Goal: Task Accomplishment & Management: Manage account settings

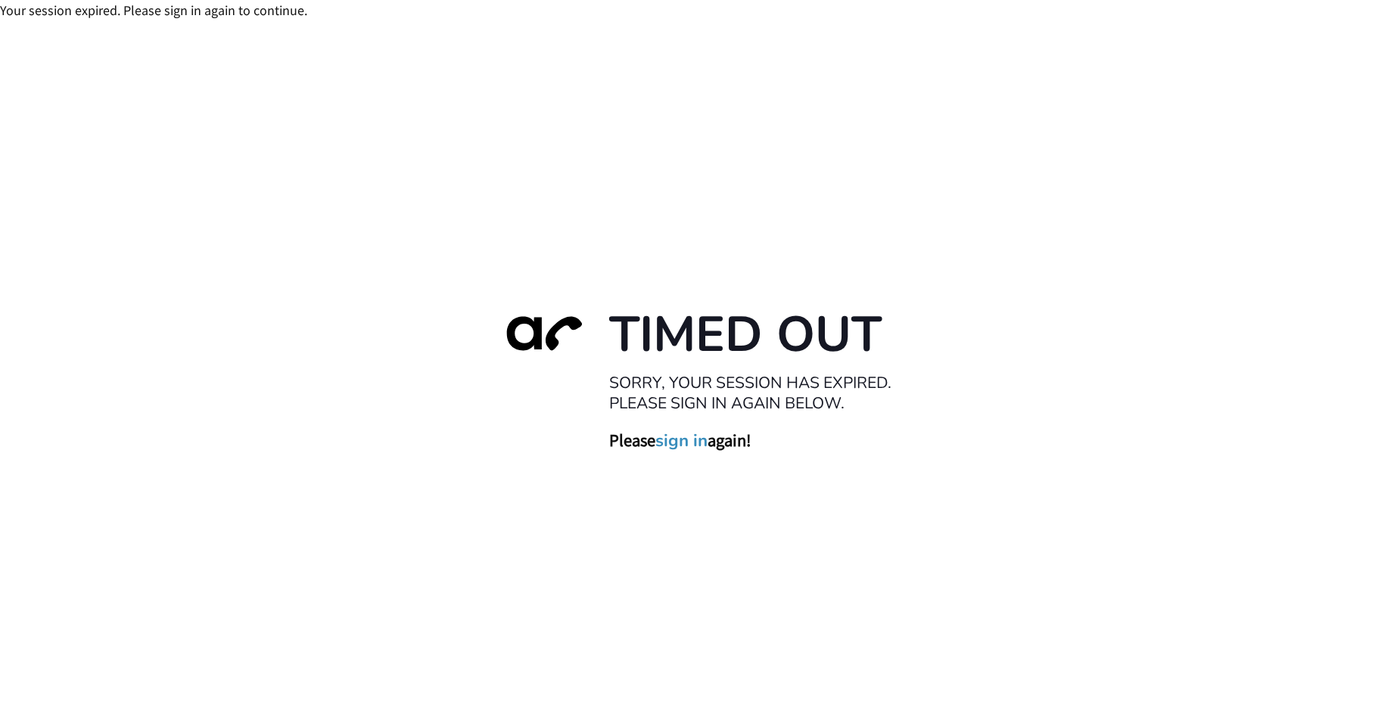
click at [689, 449] on link "sign in" at bounding box center [681, 441] width 52 height 21
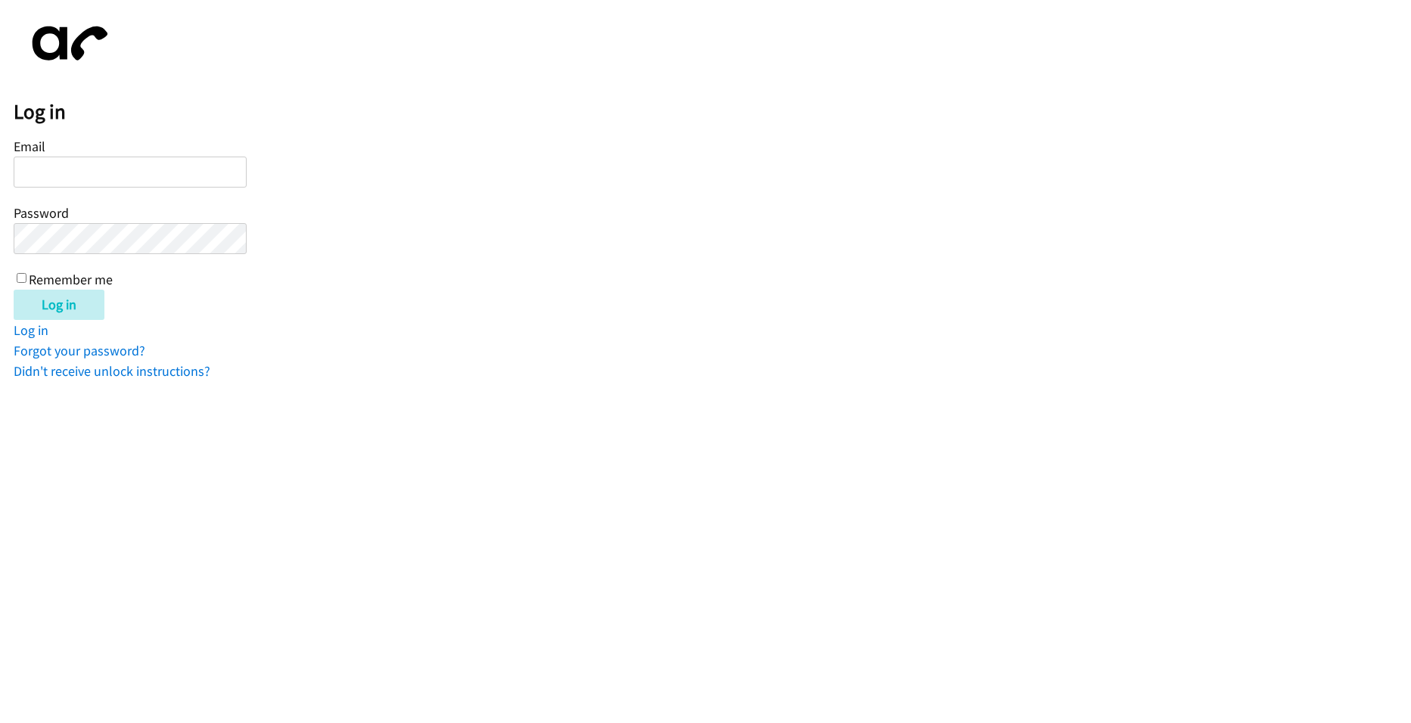
click at [135, 162] on input "Email" at bounding box center [130, 172] width 233 height 31
type input "Crisbieradames@gmail.com"
click at [14, 290] on input "Log in" at bounding box center [59, 305] width 91 height 30
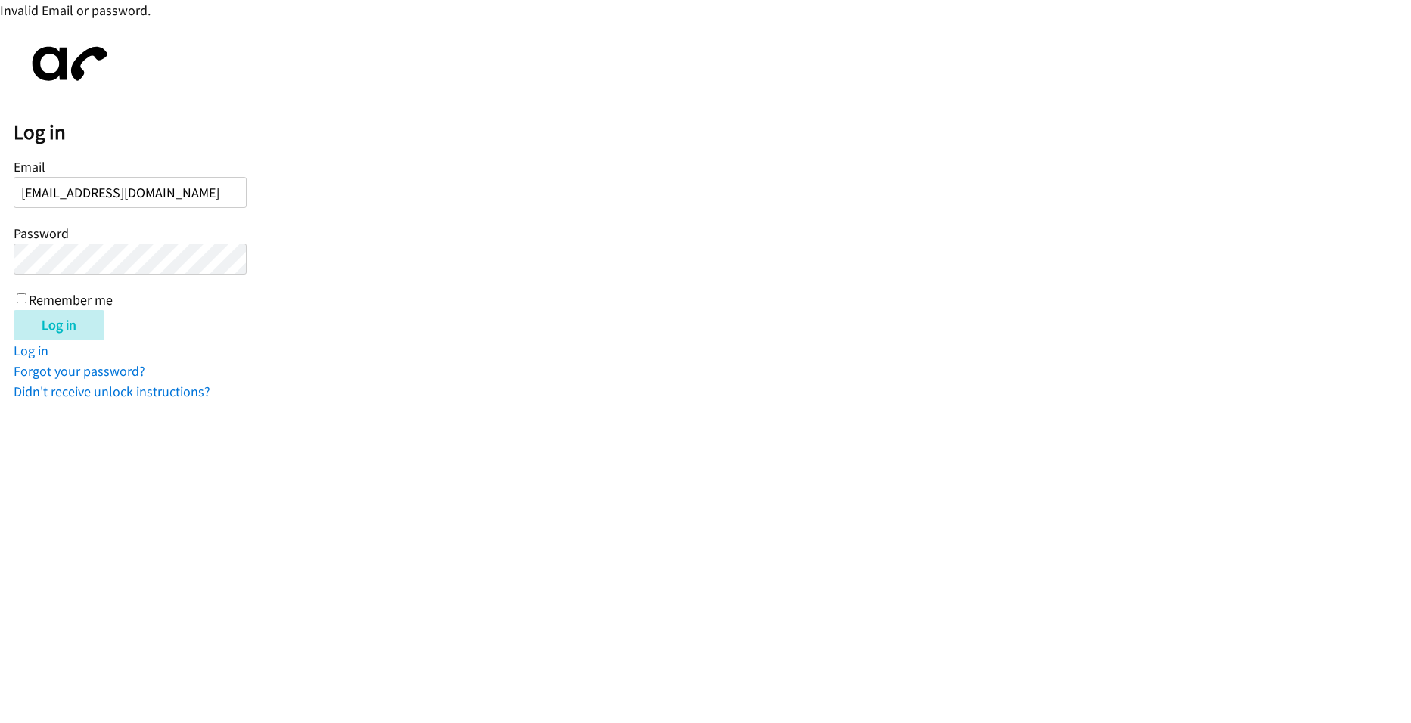
click at [14, 310] on input "Log in" at bounding box center [59, 325] width 91 height 30
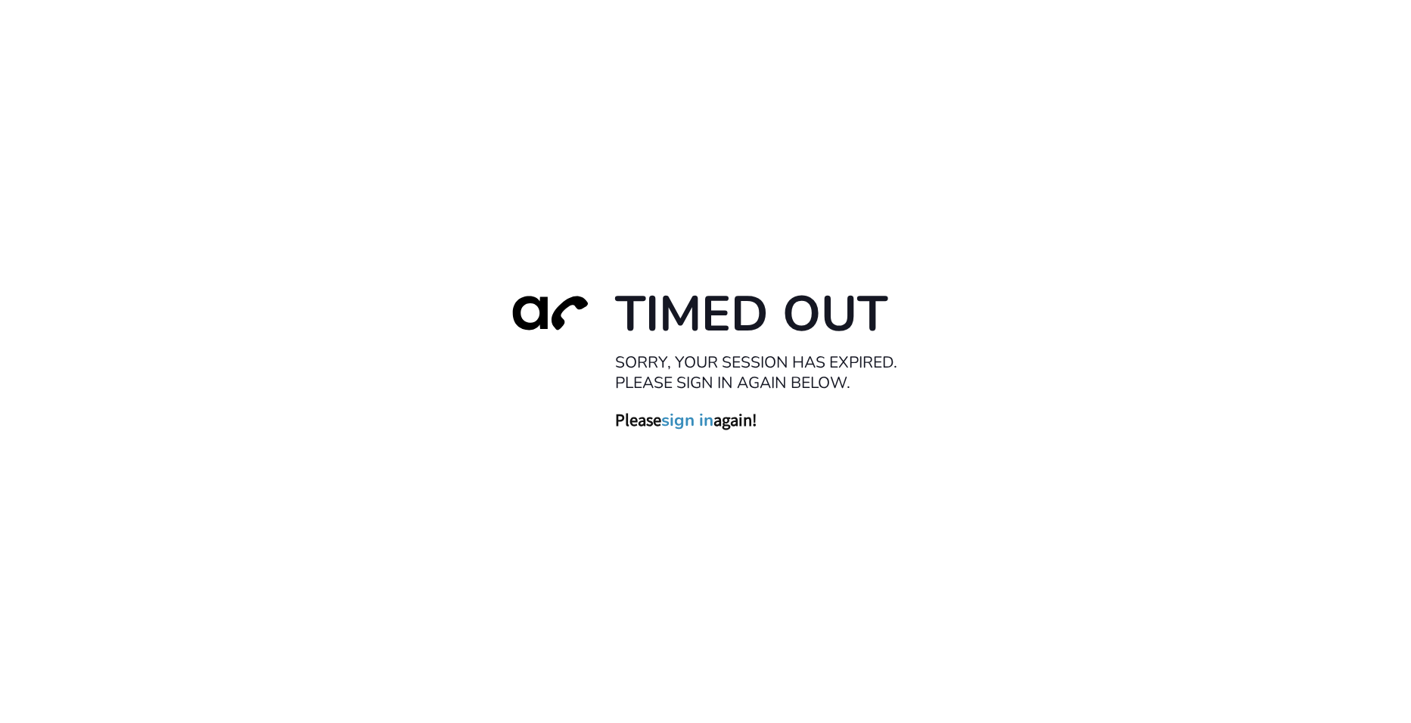
click at [679, 425] on link "sign in" at bounding box center [687, 420] width 52 height 21
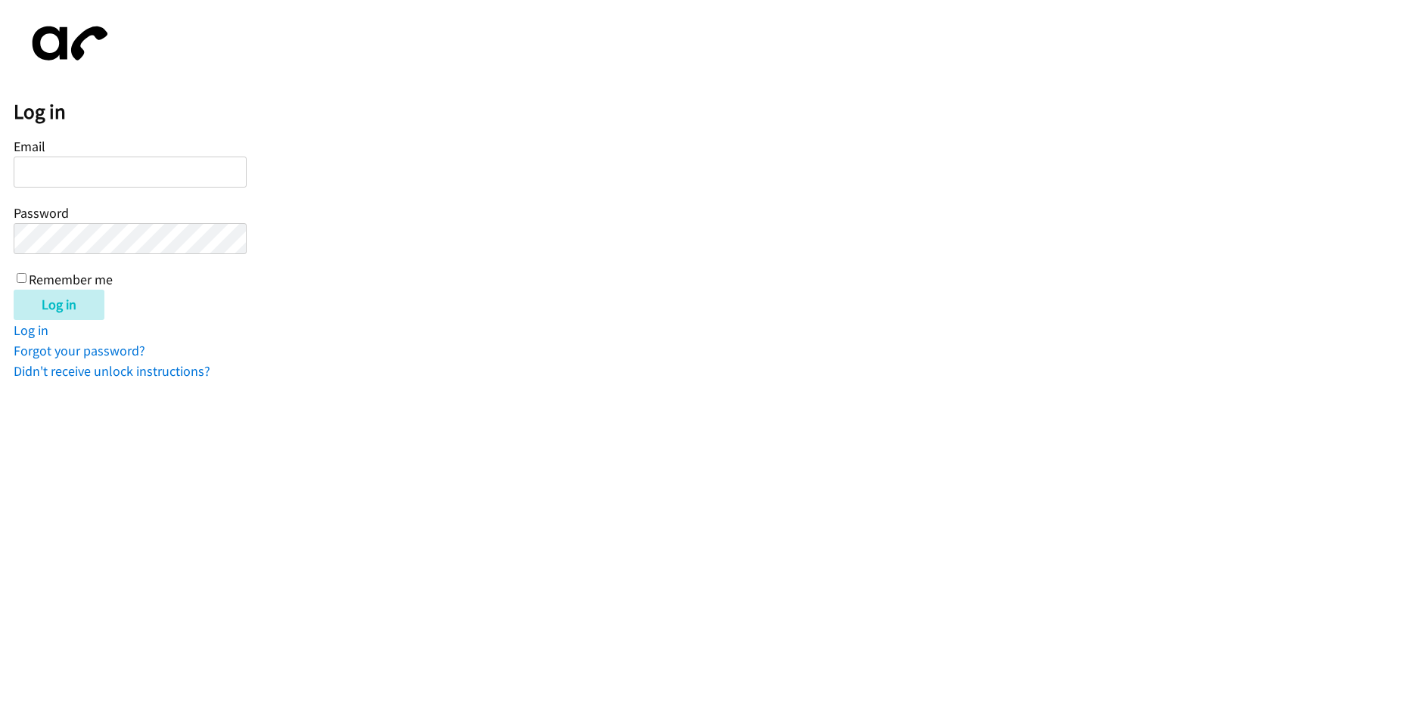
click at [130, 163] on input "Email" at bounding box center [130, 172] width 233 height 31
type input "[EMAIL_ADDRESS][DOMAIN_NAME]"
click at [14, 290] on input "Log in" at bounding box center [59, 305] width 91 height 30
click at [26, 332] on link "Log in" at bounding box center [31, 330] width 35 height 17
click at [153, 173] on input "Email" at bounding box center [130, 172] width 233 height 31
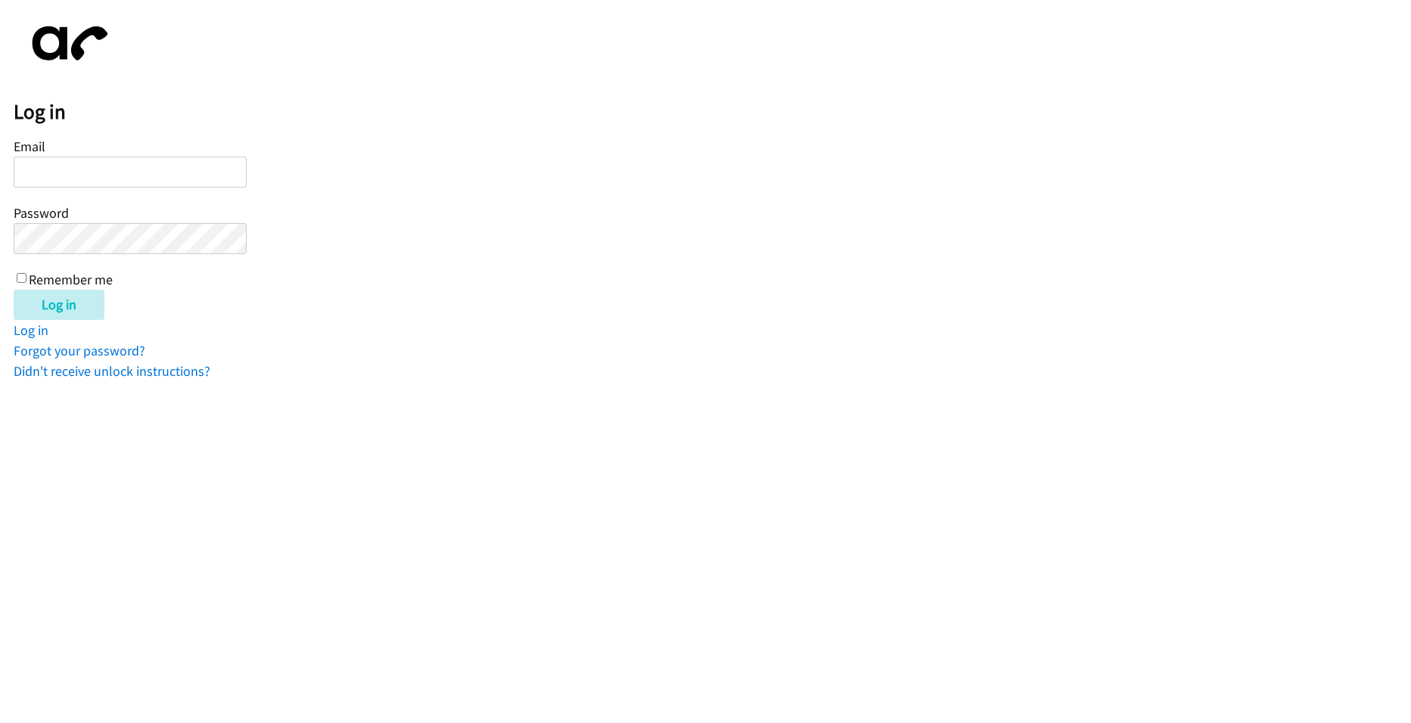
type input "Crisbieradames@gmail.com"
click at [14, 290] on input "Log in" at bounding box center [59, 305] width 91 height 30
click at [82, 276] on label "Remember me" at bounding box center [71, 279] width 84 height 17
click at [26, 276] on input "Remember me" at bounding box center [22, 278] width 10 height 10
checkbox input "true"
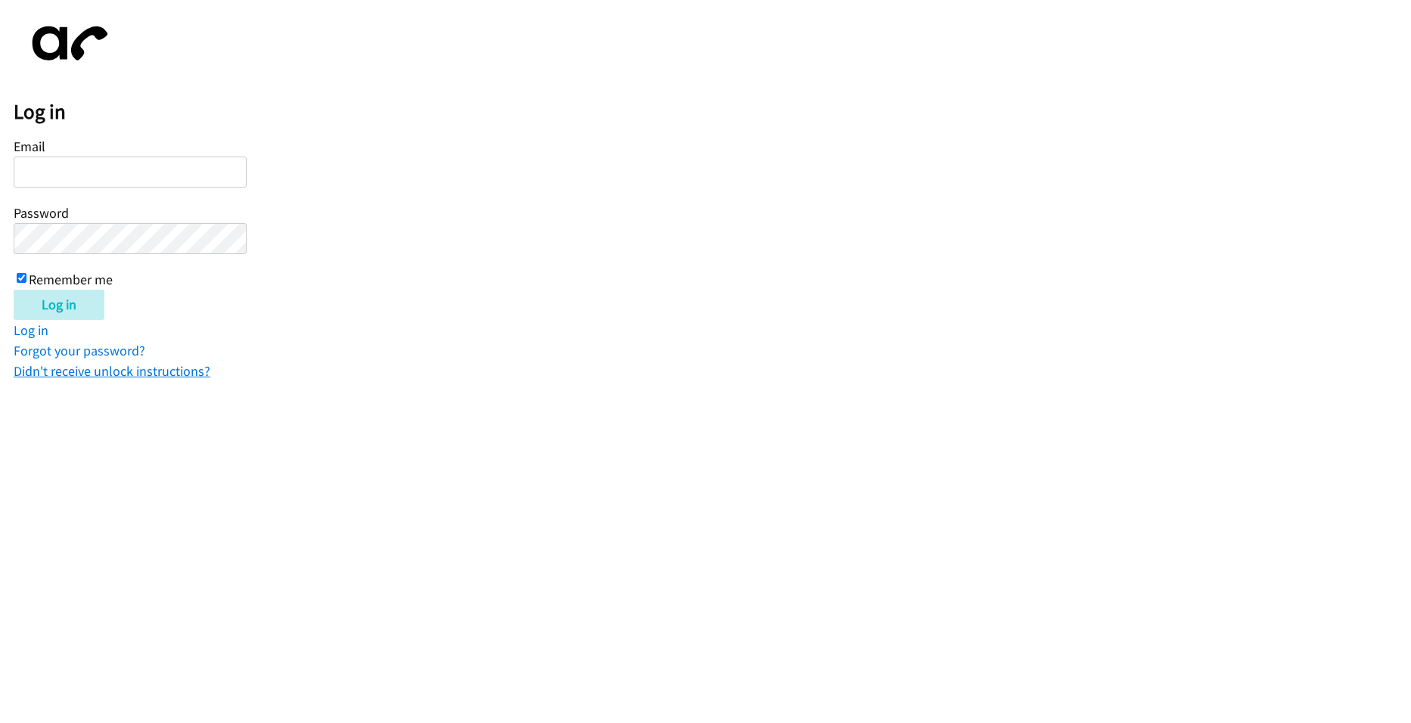
click at [79, 372] on link "Didn't receive unlock instructions?" at bounding box center [112, 370] width 197 height 17
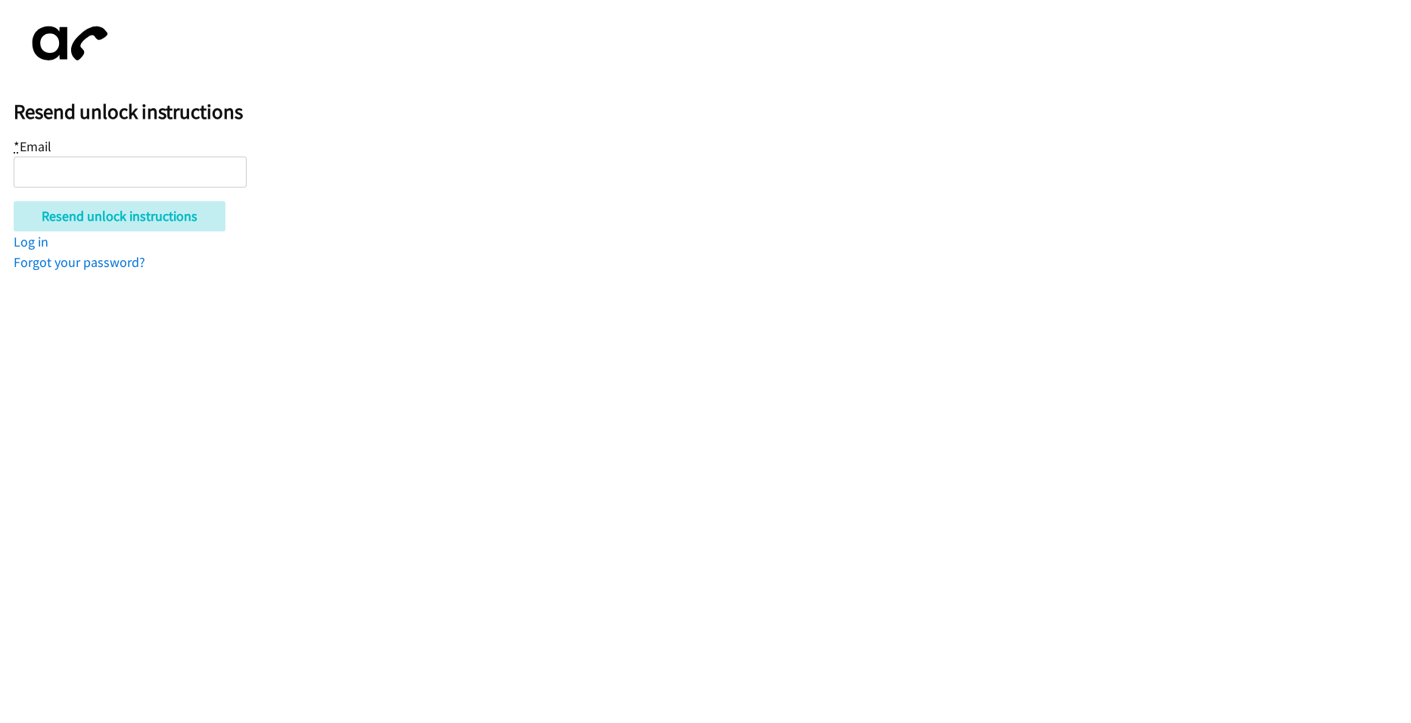
click at [120, 188] on form "* Email Resend unlock instructions" at bounding box center [713, 183] width 1398 height 97
click at [126, 182] on input "* Email" at bounding box center [130, 172] width 233 height 31
type input "[EMAIL_ADDRESS][DOMAIN_NAME]"
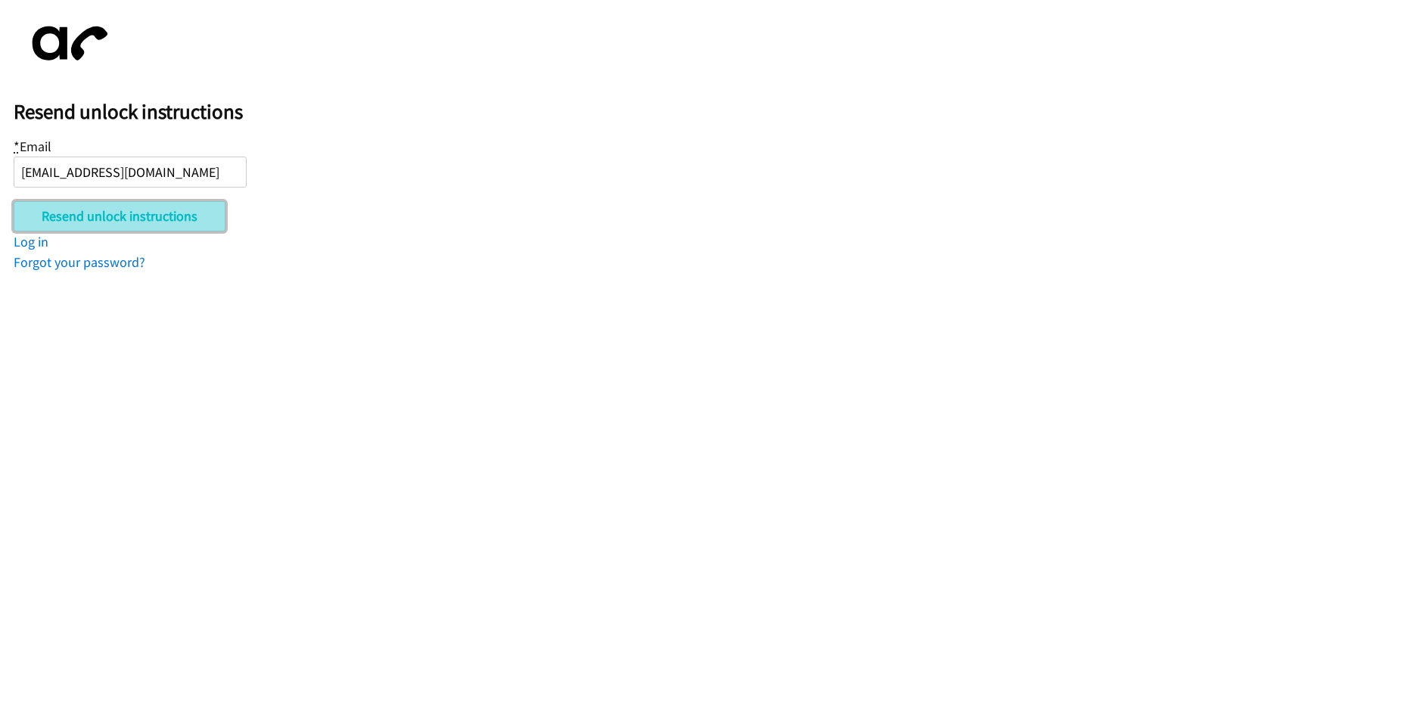
click at [116, 228] on input "Resend unlock instructions" at bounding box center [120, 216] width 212 height 30
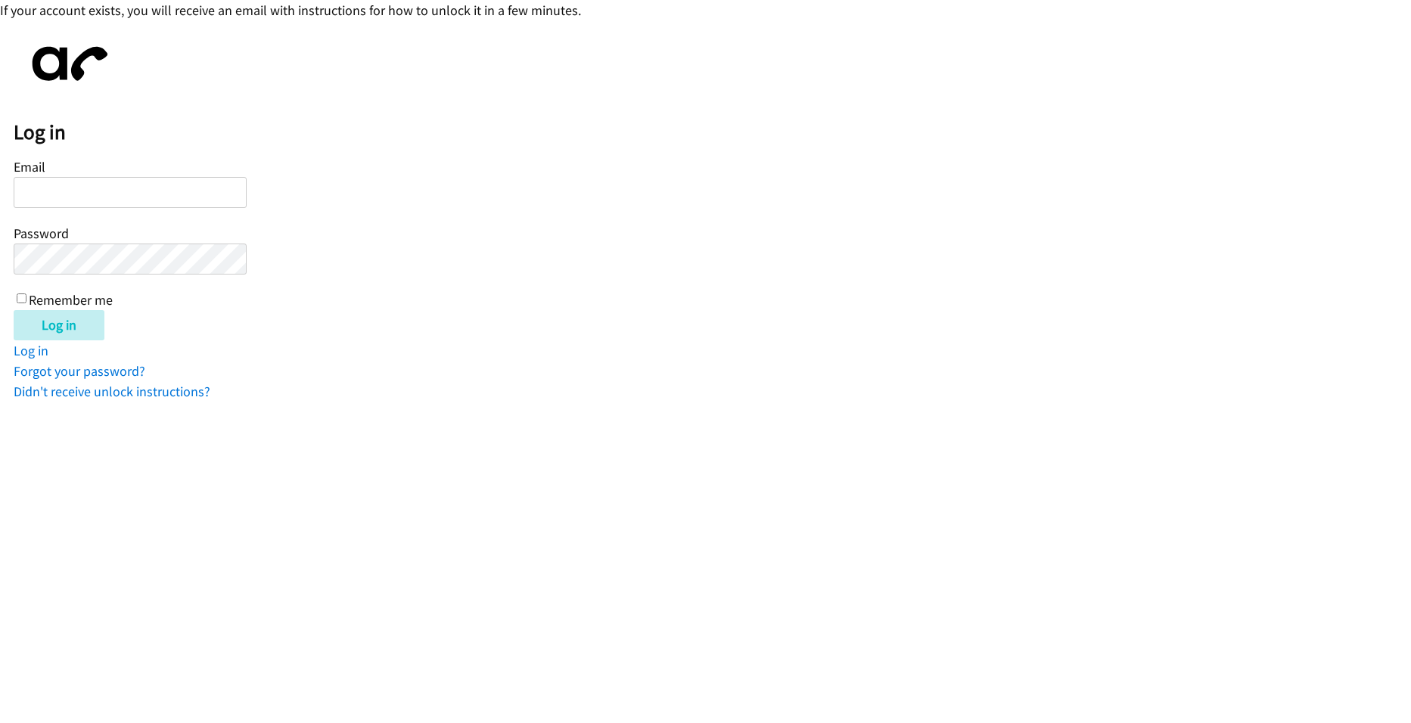
click at [202, 182] on input "Email" at bounding box center [130, 192] width 233 height 31
drag, startPoint x: 194, startPoint y: 176, endPoint x: 185, endPoint y: 184, distance: 11.2
click at [185, 184] on div "Email Password Remember me" at bounding box center [130, 232] width 233 height 154
click at [185, 184] on input "Email" at bounding box center [130, 192] width 233 height 31
type input "ALENAAKHMIANEN"
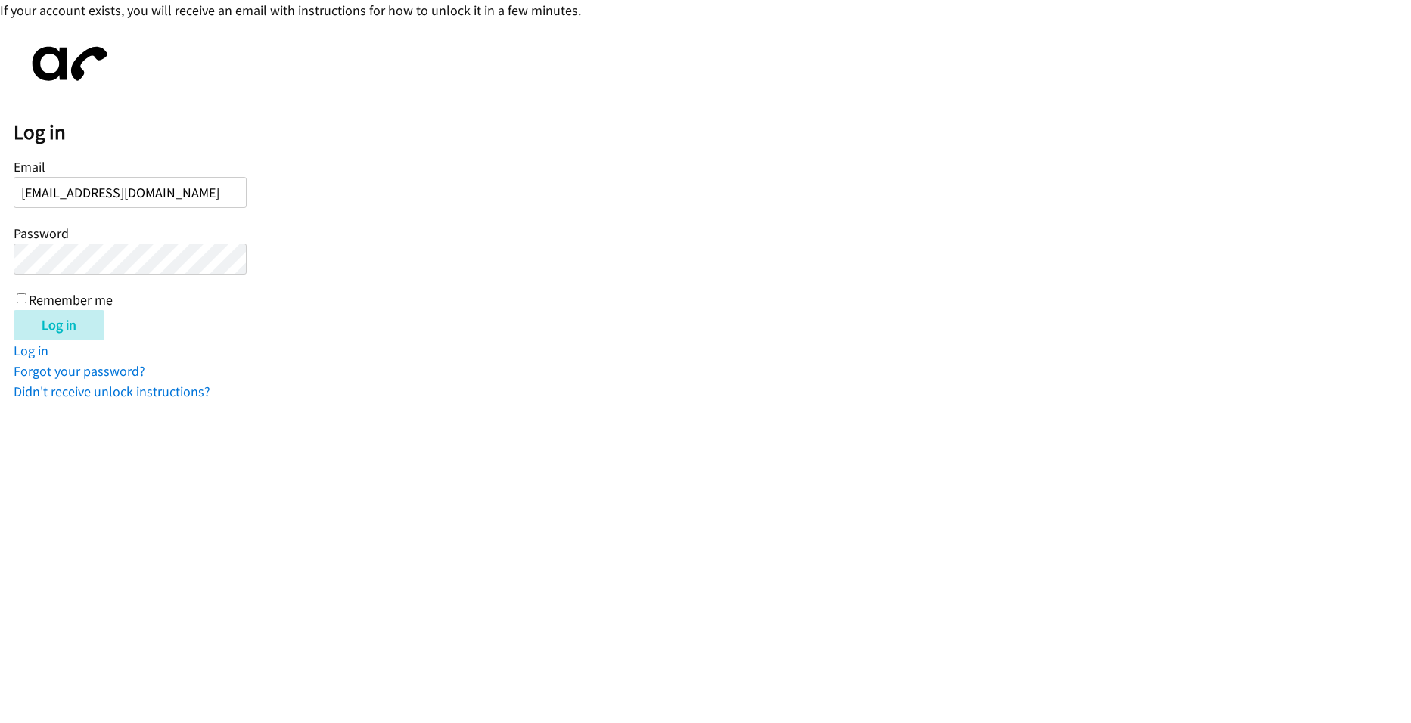
type input "alenaakhamianenka@gmail.com"
click at [14, 310] on input "Log in" at bounding box center [59, 325] width 91 height 30
click at [123, 209] on div "Email alenaakhamianenka@gmail.com Password Remember me" at bounding box center [130, 232] width 233 height 154
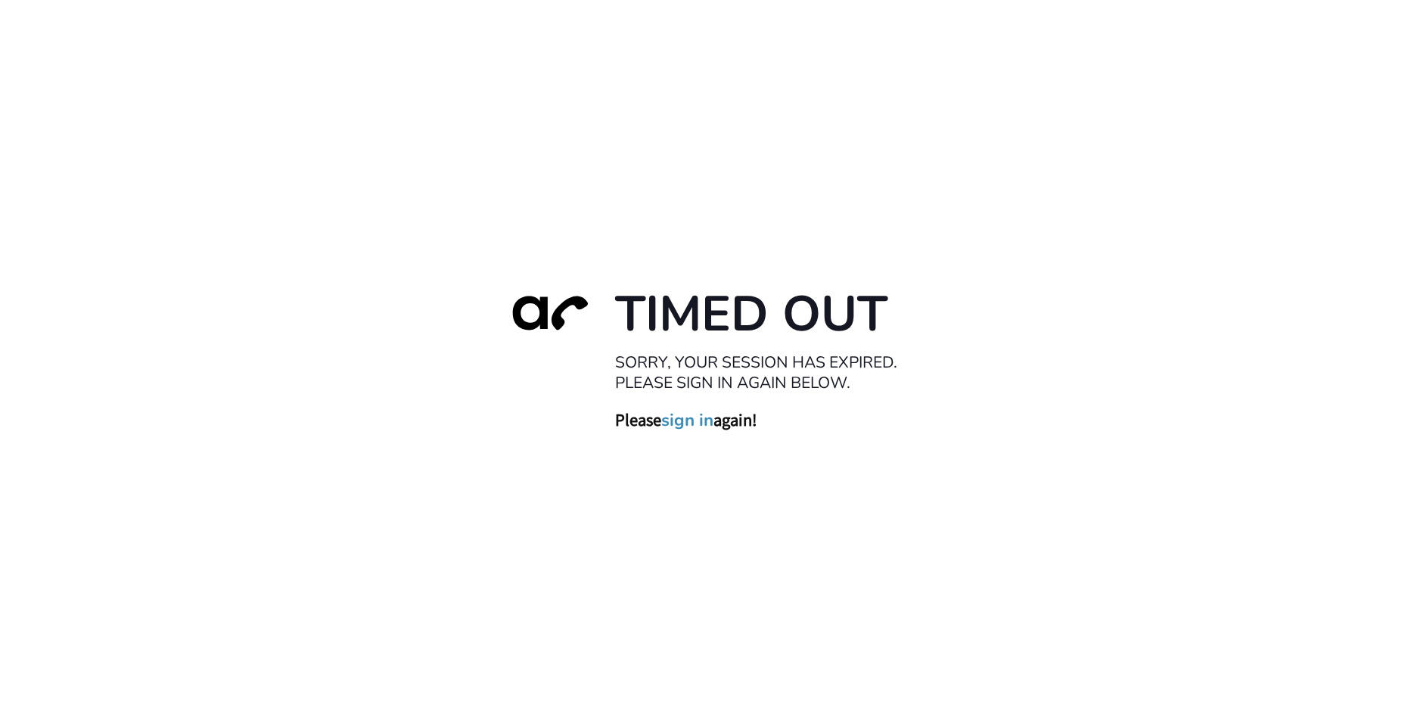
click at [701, 429] on link "sign in" at bounding box center [687, 420] width 52 height 21
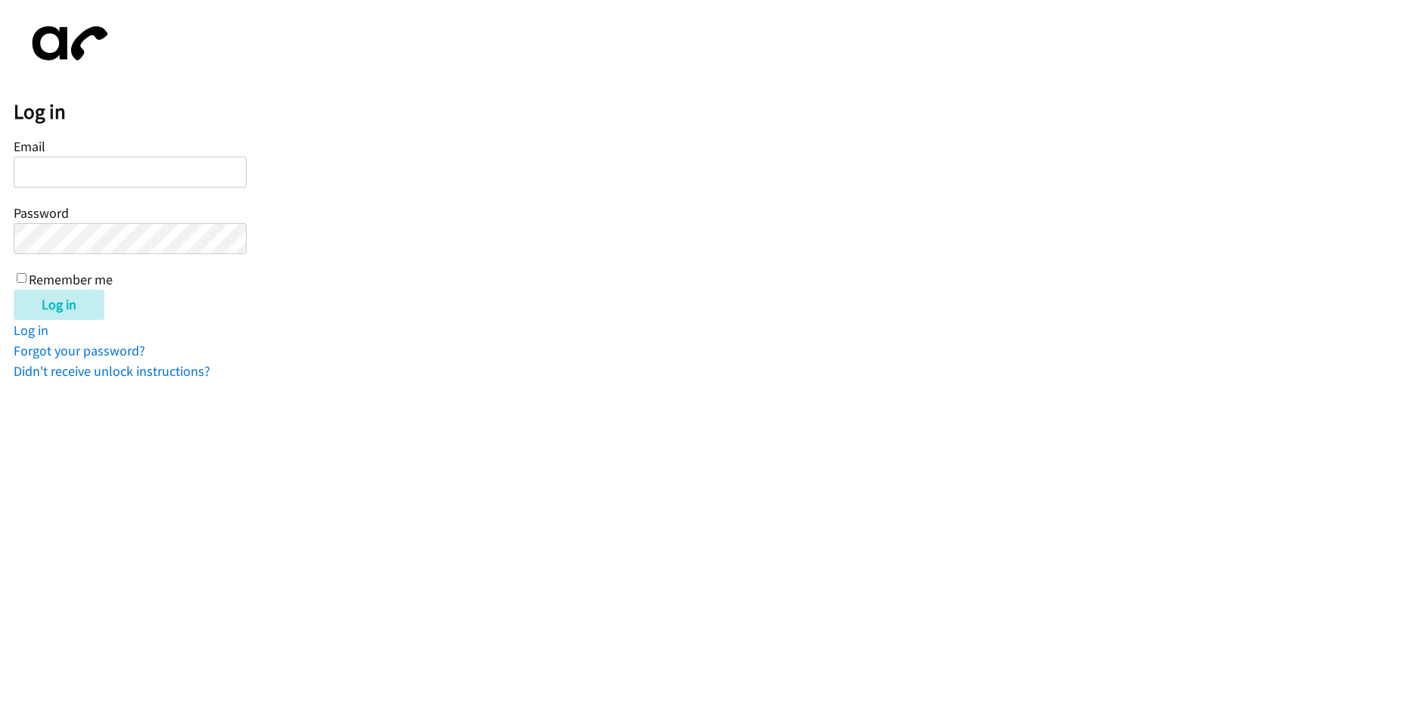
click at [95, 175] on input "Email" at bounding box center [130, 172] width 233 height 31
type input "[EMAIL_ADDRESS][DOMAIN_NAME]"
click at [14, 290] on input "Log in" at bounding box center [59, 305] width 91 height 30
click at [66, 50] on img at bounding box center [67, 44] width 106 height 60
